Goal: Information Seeking & Learning: Learn about a topic

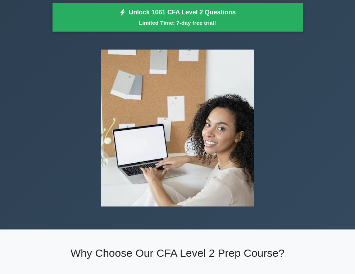
scroll to position [108, 0]
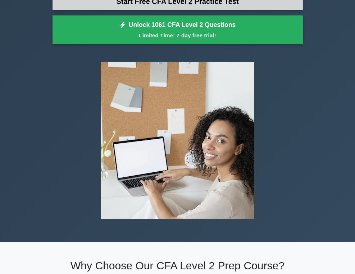
click at [115, 10] on link "Start Free CFA Level 2 Practice Test" at bounding box center [177, 1] width 250 height 17
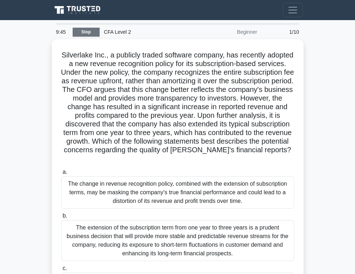
click at [87, 35] on link "Stop" at bounding box center [86, 32] width 27 height 9
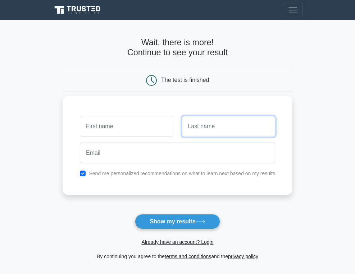
click at [193, 130] on input "text" at bounding box center [228, 126] width 93 height 21
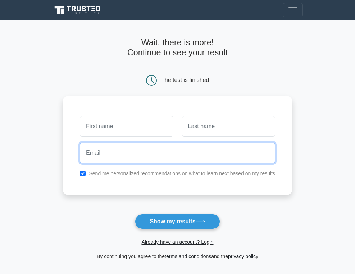
click at [116, 160] on input "email" at bounding box center [177, 153] width 195 height 21
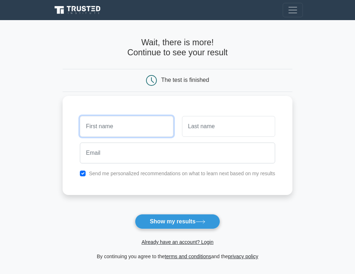
click at [116, 128] on input "text" at bounding box center [126, 126] width 93 height 21
type input "j"
type input "collins"
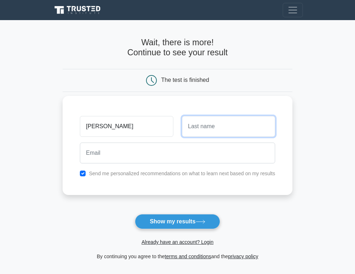
click at [201, 131] on input "text" at bounding box center [228, 126] width 93 height 21
type input "linns"
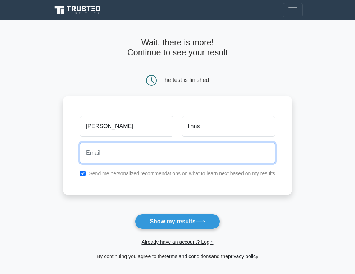
click at [117, 157] on input "email" at bounding box center [177, 153] width 195 height 21
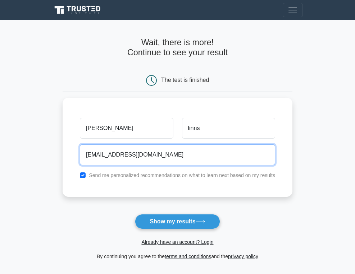
type input "collinvic134@gmail.com"
click at [135, 214] on button "Show my results" at bounding box center [177, 221] width 85 height 15
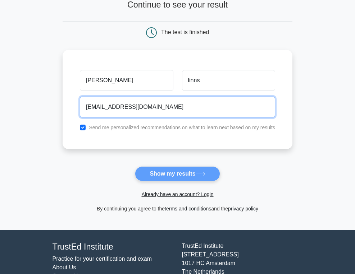
scroll to position [72, 0]
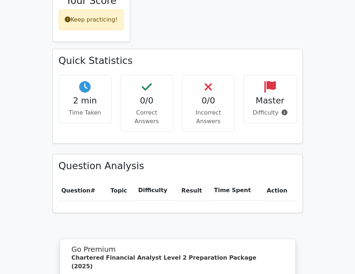
scroll to position [323, 0]
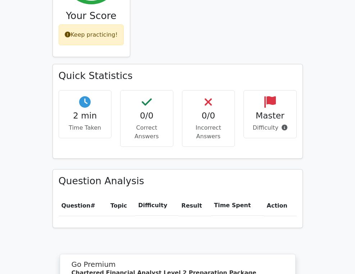
click at [143, 100] on div "0/0 Correct Answers" at bounding box center [146, 118] width 53 height 57
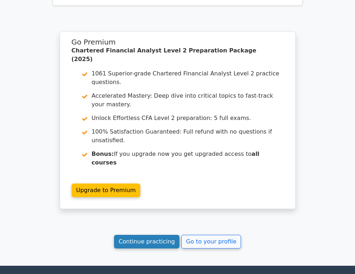
scroll to position [548, 0]
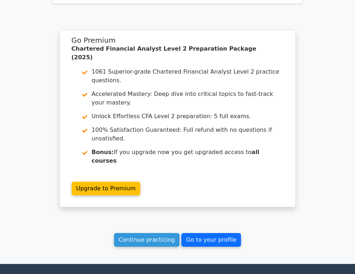
click at [201, 233] on link "Go to your profile" at bounding box center [211, 240] width 60 height 14
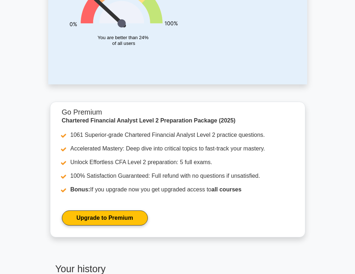
scroll to position [72, 0]
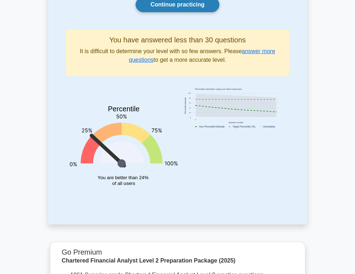
click at [160, 11] on link "Continue practicing" at bounding box center [177, 4] width 83 height 15
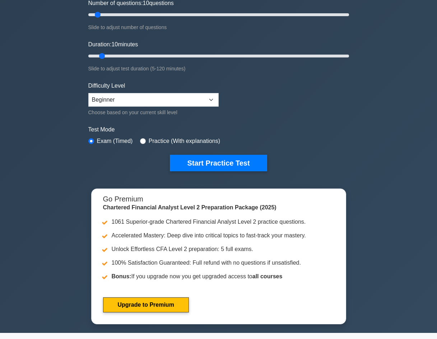
scroll to position [108, 0]
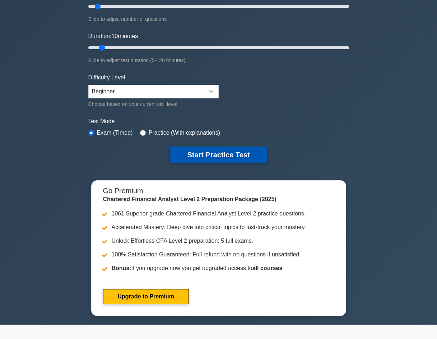
click at [212, 155] on button "Start Practice Test" at bounding box center [218, 155] width 97 height 17
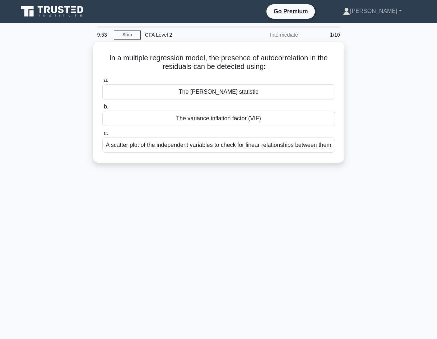
click at [312, 130] on div "a. The [PERSON_NAME] statistic b. The variance inflation factor (VIF) c." at bounding box center [219, 114] width 242 height 80
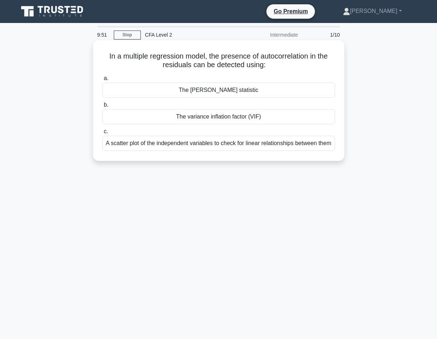
click at [268, 100] on div "a. The [PERSON_NAME] statistic b. The variance inflation factor (VIF) c." at bounding box center [219, 113] width 242 height 80
click at [196, 105] on label "b. The variance inflation factor (VIF)" at bounding box center [218, 113] width 233 height 24
click at [102, 105] on input "b. The variance inflation factor (VIF)" at bounding box center [102, 105] width 0 height 5
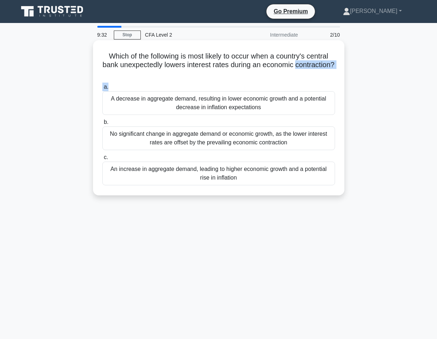
drag, startPoint x: 107, startPoint y: 80, endPoint x: 110, endPoint y: 87, distance: 7.7
click at [110, 87] on div "Which of the following is most likely to occur when a country's central bank un…" at bounding box center [219, 118] width 246 height 150
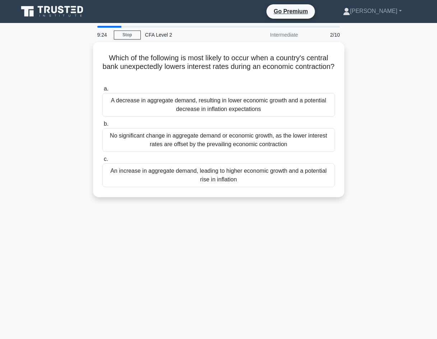
click at [107, 27] on div at bounding box center [109, 27] width 24 height 2
click at [107, 26] on div at bounding box center [109, 27] width 24 height 2
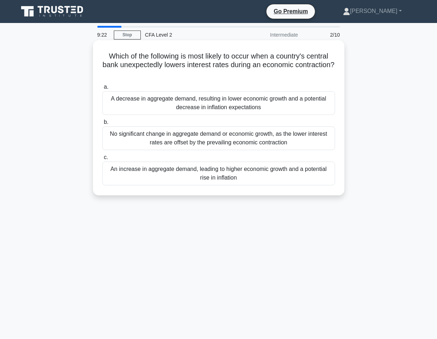
click at [180, 96] on div "A decrease in aggregate demand, resulting in lower economic growth and a potent…" at bounding box center [218, 103] width 233 height 24
click at [102, 89] on input "a. A decrease in aggregate demand, resulting in lower economic growth and a pot…" at bounding box center [102, 87] width 0 height 5
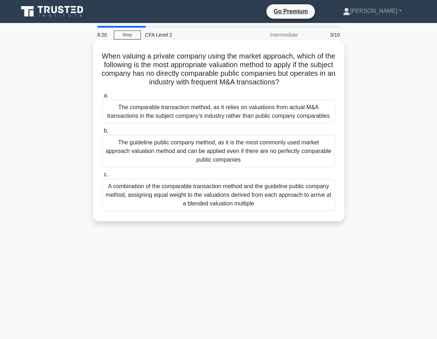
click at [162, 117] on div "The comparable transaction method, as it relies on valuations from actual M&A t…" at bounding box center [218, 112] width 233 height 24
click at [102, 98] on input "a. The comparable transaction method, as it relies on valuations from actual M&…" at bounding box center [102, 95] width 0 height 5
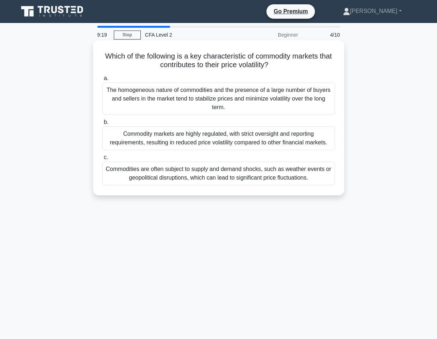
click at [161, 109] on div "The homogeneous nature of commodities and the presence of a large number of buy…" at bounding box center [218, 99] width 233 height 32
click at [102, 81] on input "a. The homogeneous nature of commodities and the presence of a large number of …" at bounding box center [102, 78] width 0 height 5
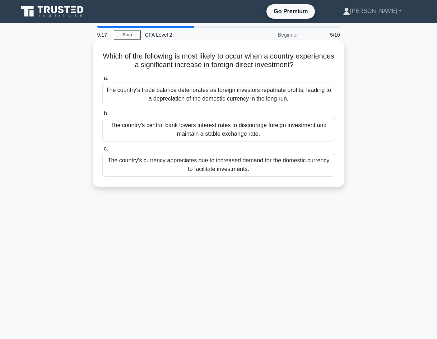
click at [163, 164] on div "The country's currency appreciates due to increased demand for the domestic cur…" at bounding box center [218, 165] width 233 height 24
click at [102, 151] on input "c. The country's currency appreciates due to increased demand for the domestic …" at bounding box center [102, 149] width 0 height 5
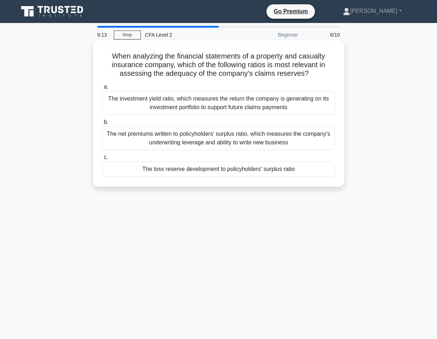
click at [270, 170] on div "The loss reserve development to policyholders' surplus ratio" at bounding box center [218, 169] width 233 height 15
click at [102, 160] on input "c. The loss reserve development to policyholders' surplus ratio" at bounding box center [102, 157] width 0 height 5
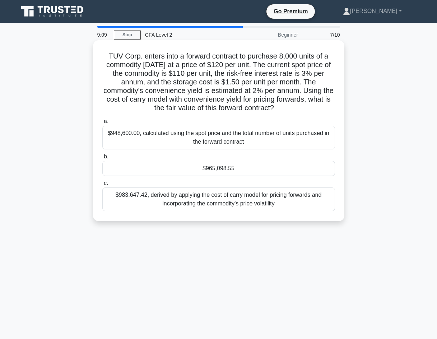
click at [105, 121] on span "a." at bounding box center [106, 121] width 5 height 6
click at [102, 121] on input "a. $948,600.00, calculated using the spot price and the total number of units p…" at bounding box center [102, 121] width 0 height 5
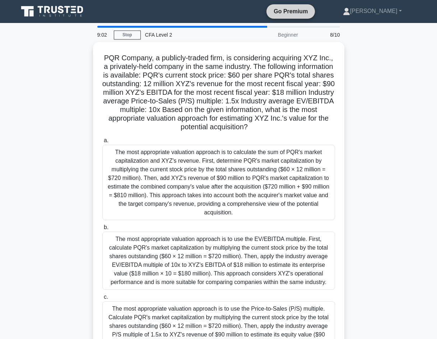
click at [306, 12] on link "Go Premium" at bounding box center [291, 11] width 43 height 9
